Goal: Navigation & Orientation: Find specific page/section

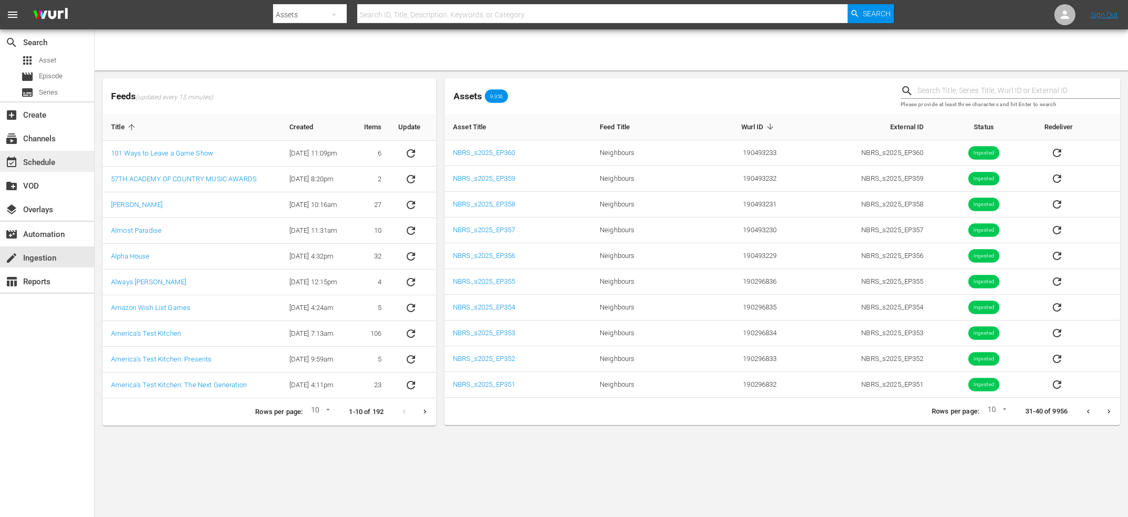
click at [62, 168] on div "event_available Schedule" at bounding box center [47, 161] width 94 height 21
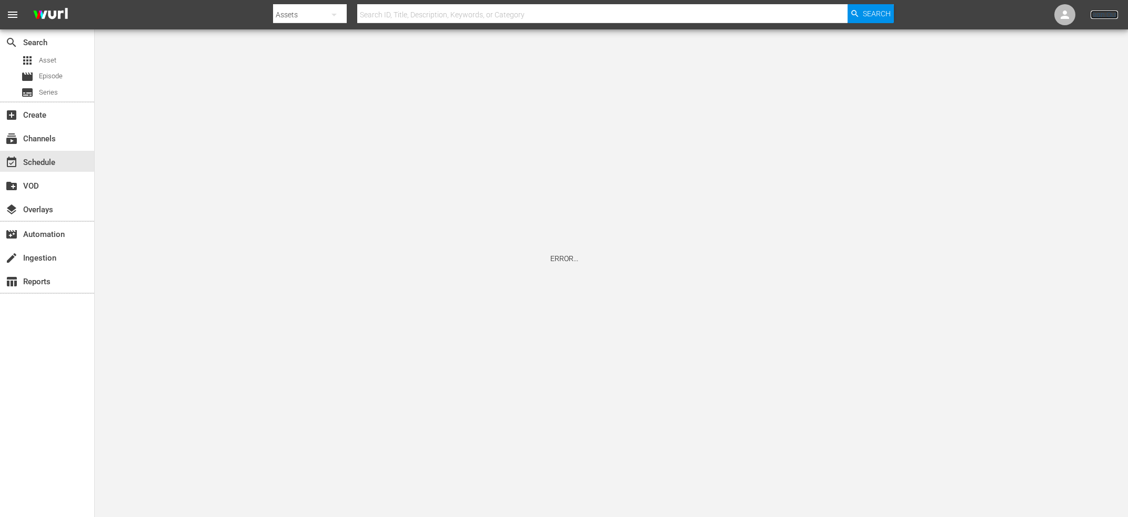
click at [1094, 14] on link "Sign Out" at bounding box center [1103, 15] width 27 height 8
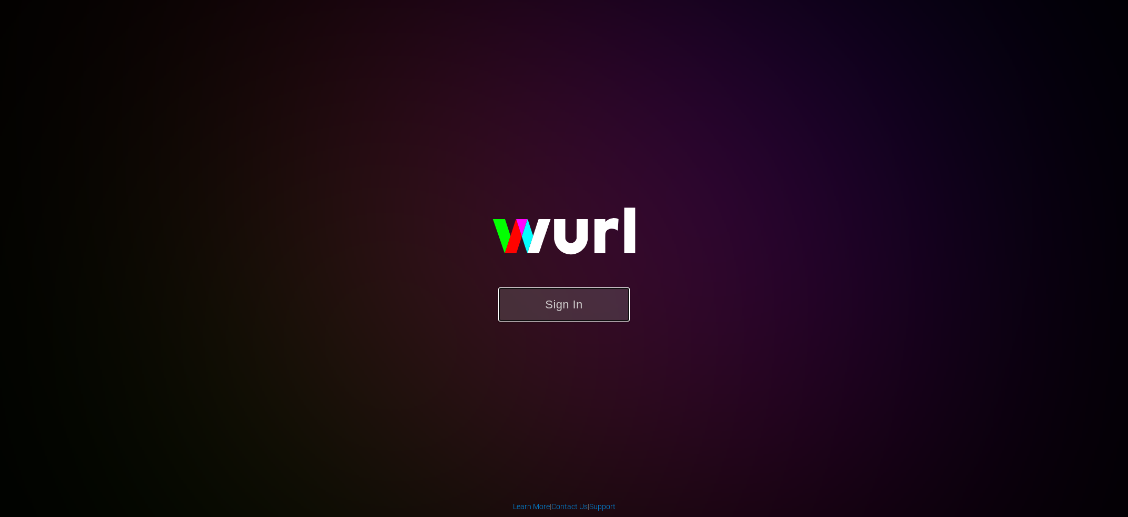
click at [589, 301] on button "Sign In" at bounding box center [563, 305] width 131 height 34
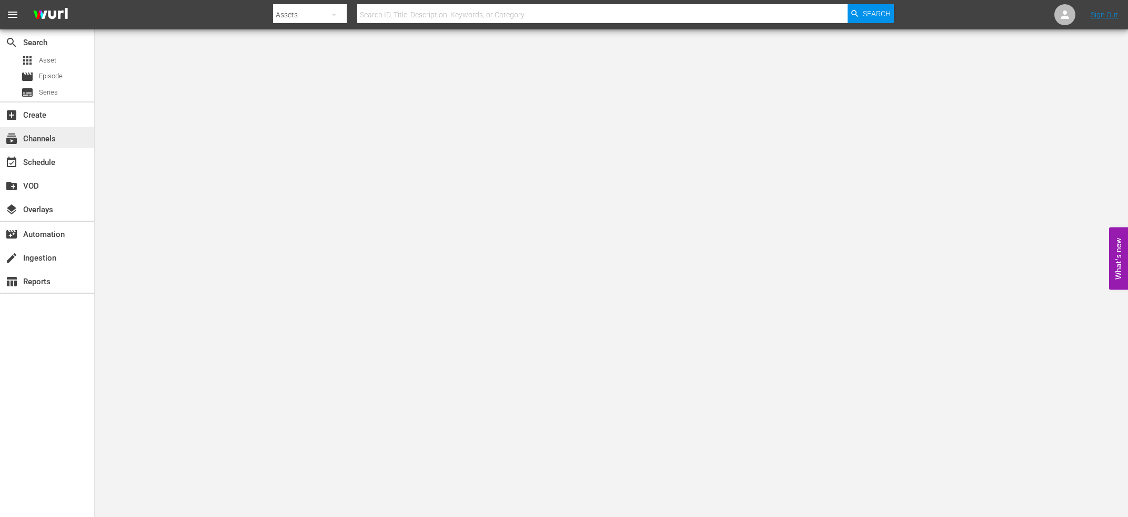
click at [49, 140] on div "subscriptions Channels" at bounding box center [29, 137] width 59 height 9
click at [47, 164] on div "event_available Schedule" at bounding box center [29, 160] width 59 height 9
click at [44, 54] on div "apps Asset" at bounding box center [38, 60] width 35 height 15
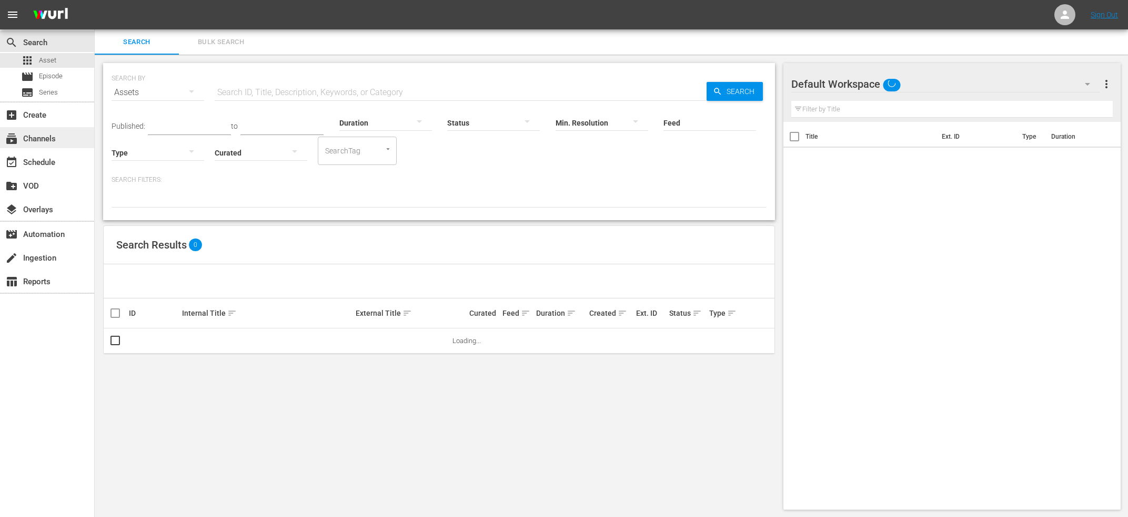
click at [37, 138] on div "subscriptions Channels" at bounding box center [29, 137] width 59 height 9
